Goal: Feedback & Contribution: Submit feedback/report problem

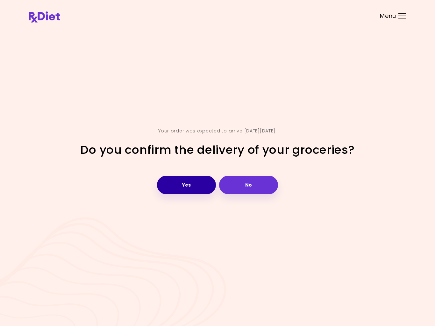
click at [186, 186] on button "Yes" at bounding box center [186, 185] width 59 height 18
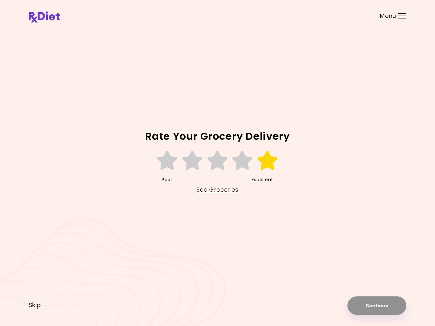
click at [273, 162] on icon at bounding box center [268, 160] width 22 height 19
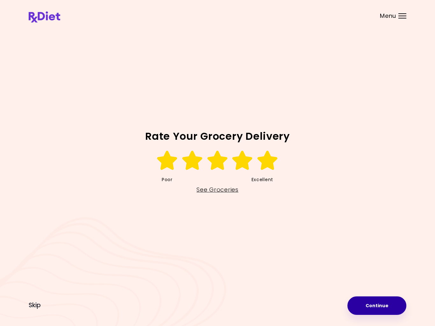
click at [394, 305] on button "Continue" at bounding box center [377, 306] width 59 height 18
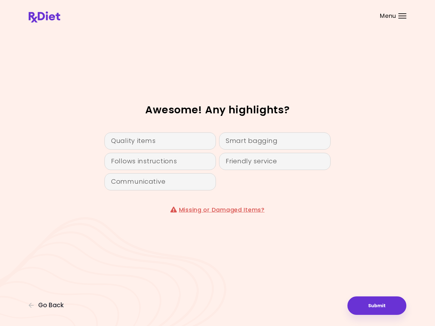
click at [186, 140] on div "Quality items" at bounding box center [161, 141] width 112 height 17
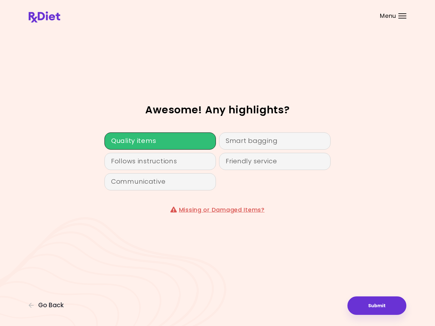
click at [240, 209] on link "Missing or Damaged Items?" at bounding box center [222, 210] width 86 height 8
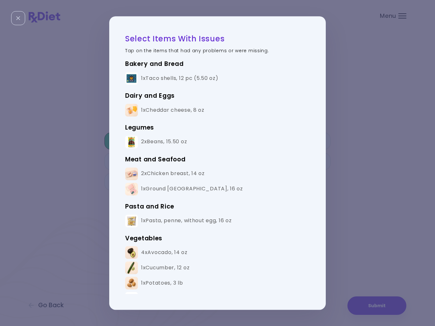
click at [186, 170] on div "2x Chicken breast , 14 oz" at bounding box center [173, 173] width 64 height 7
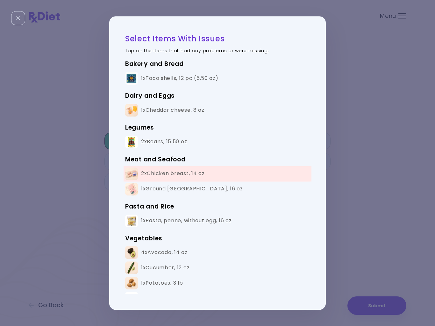
click at [203, 37] on h2 "Select Items With Issues" at bounding box center [217, 39] width 185 height 10
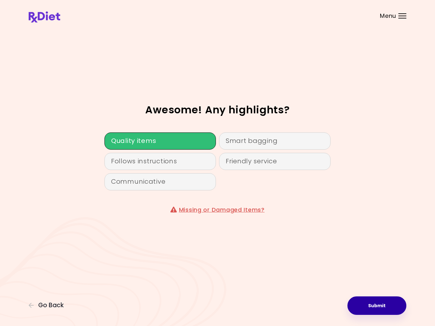
click at [381, 307] on button "Submit" at bounding box center [377, 306] width 59 height 18
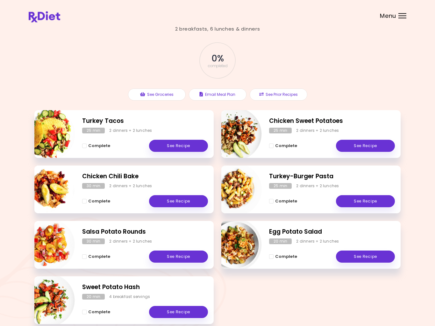
scroll to position [16, 0]
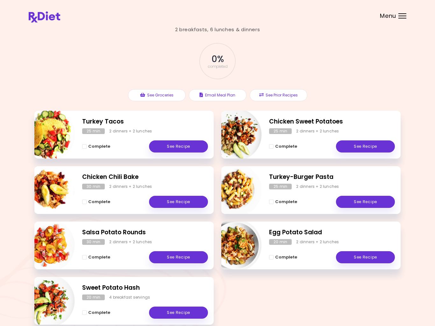
click at [174, 148] on link "See Recipe" at bounding box center [178, 147] width 59 height 12
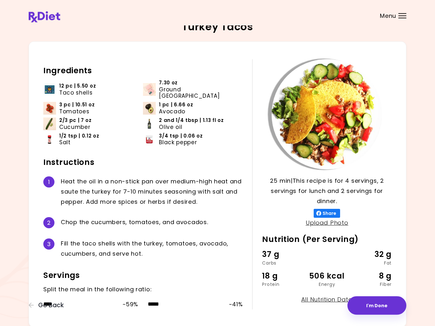
scroll to position [27, 0]
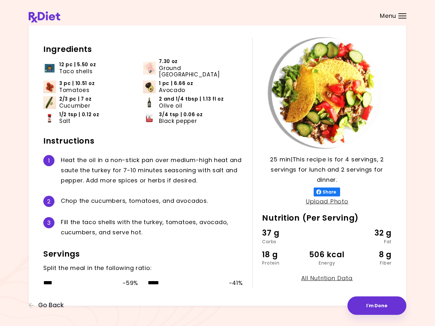
click at [42, 315] on div "Turkey Tacos 25 min 25 min | This recipe is for 4 servings, 2 servings for lunc…" at bounding box center [217, 153] width 435 height 360
click at [40, 306] on span "Go Back" at bounding box center [50, 305] width 25 height 7
